Goal: Transaction & Acquisition: Purchase product/service

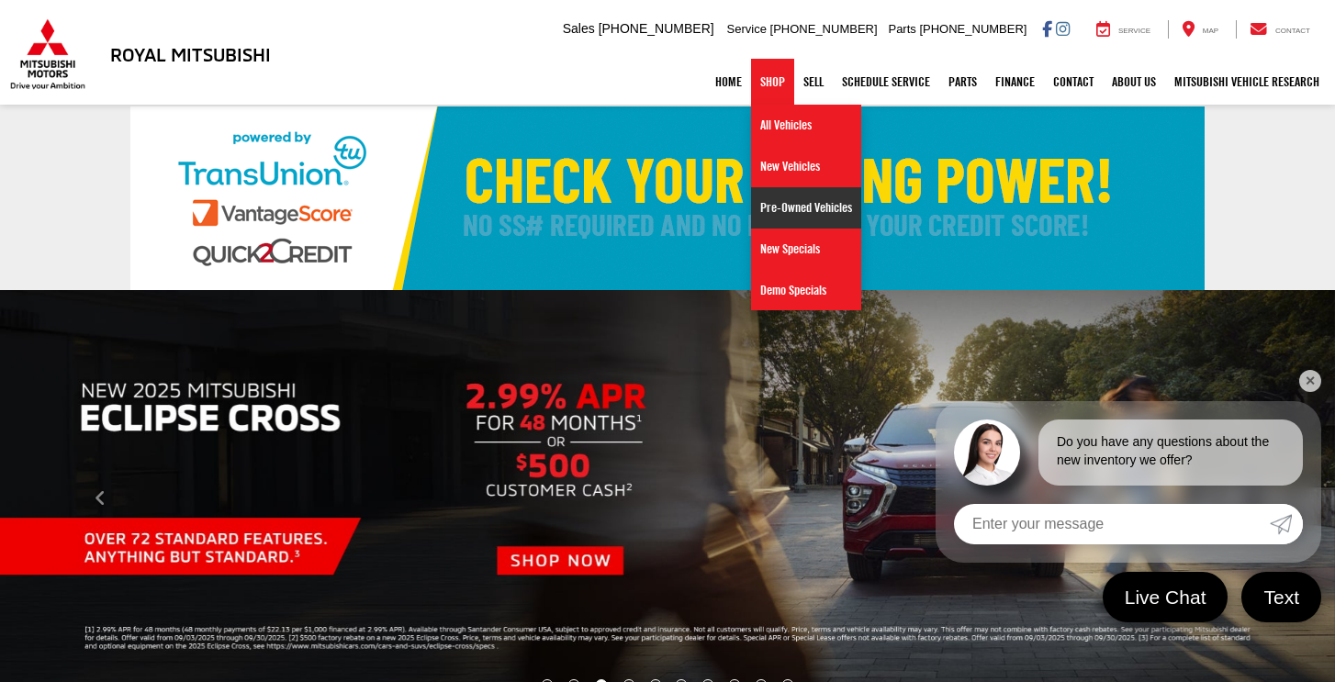
click at [768, 202] on link "Pre-Owned Vehicles" at bounding box center [806, 207] width 110 height 41
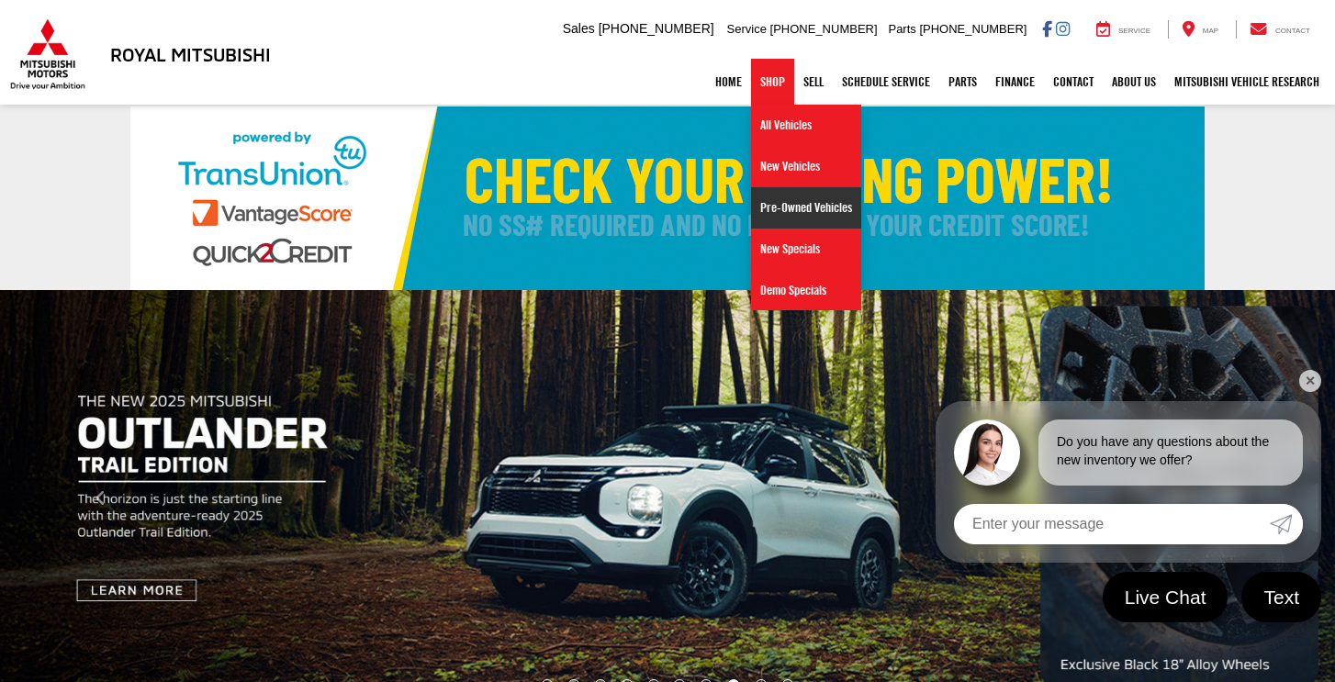
click at [771, 213] on link "Pre-Owned Vehicles" at bounding box center [806, 207] width 110 height 41
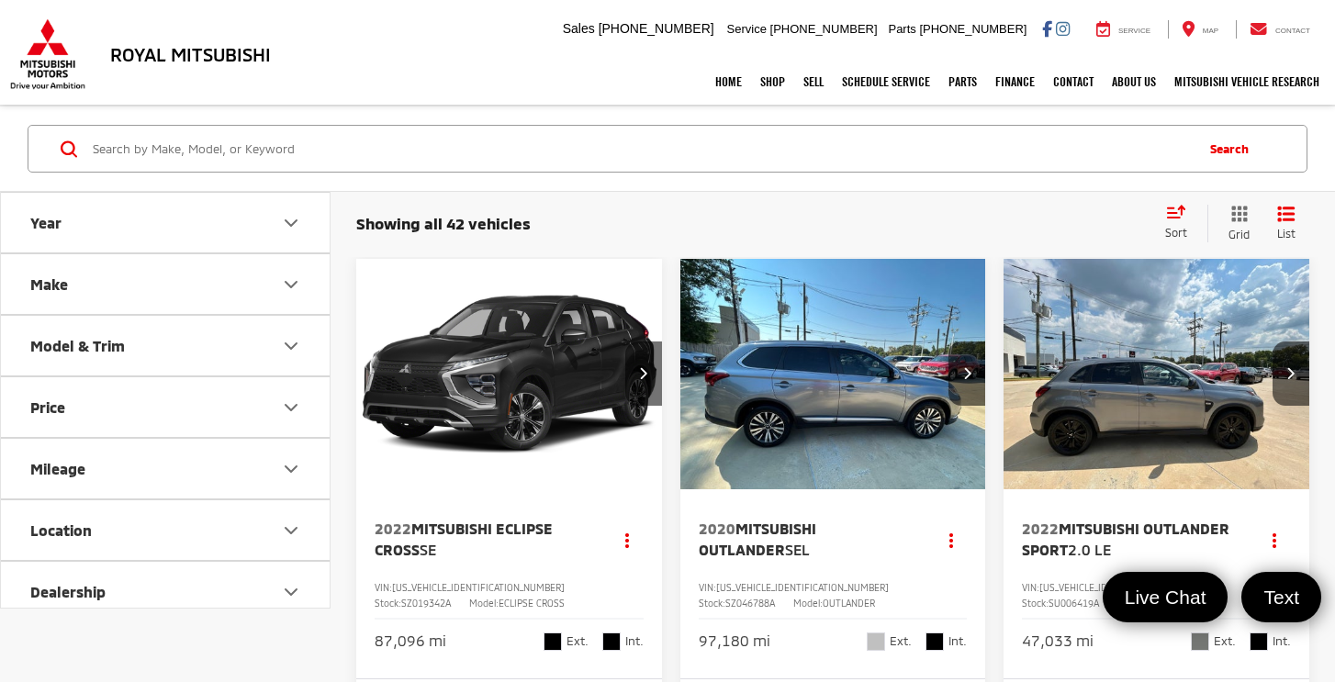
click at [1176, 230] on span "Sort" at bounding box center [1176, 232] width 22 height 13
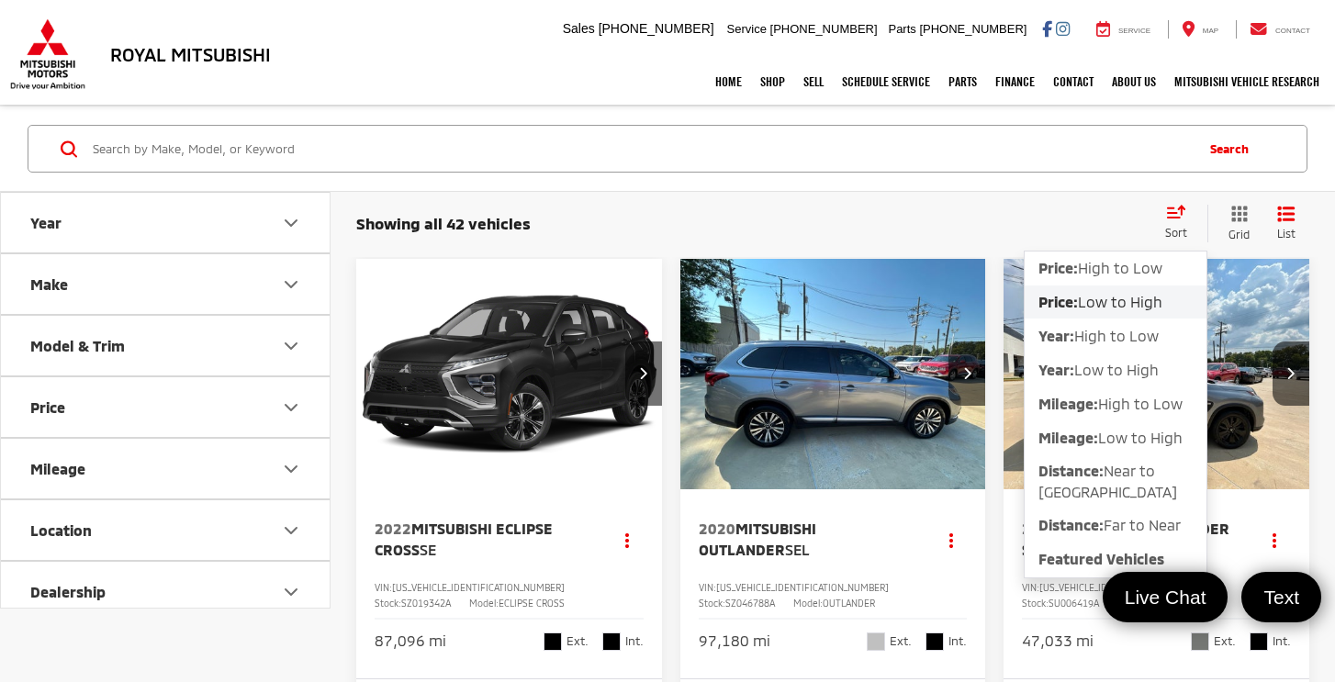
click at [1115, 300] on span "Low to High" at bounding box center [1120, 301] width 84 height 17
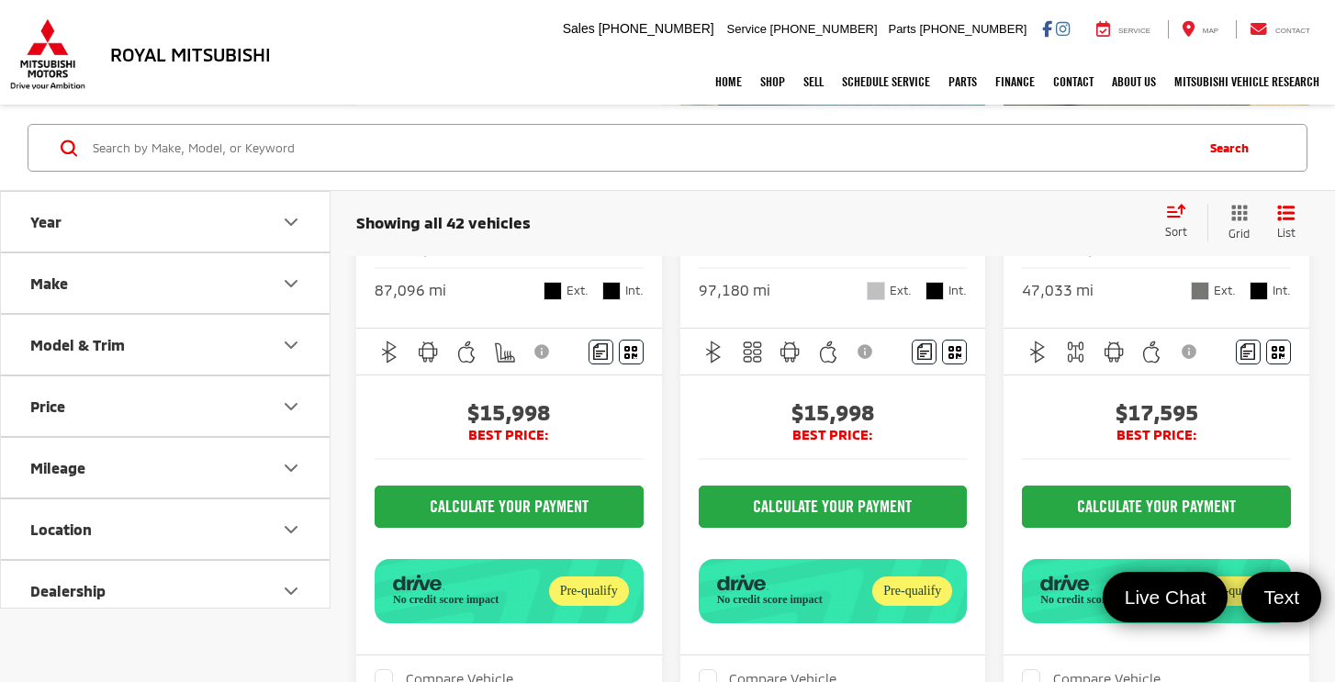
scroll to position [355, 0]
